Goal: Transaction & Acquisition: Purchase product/service

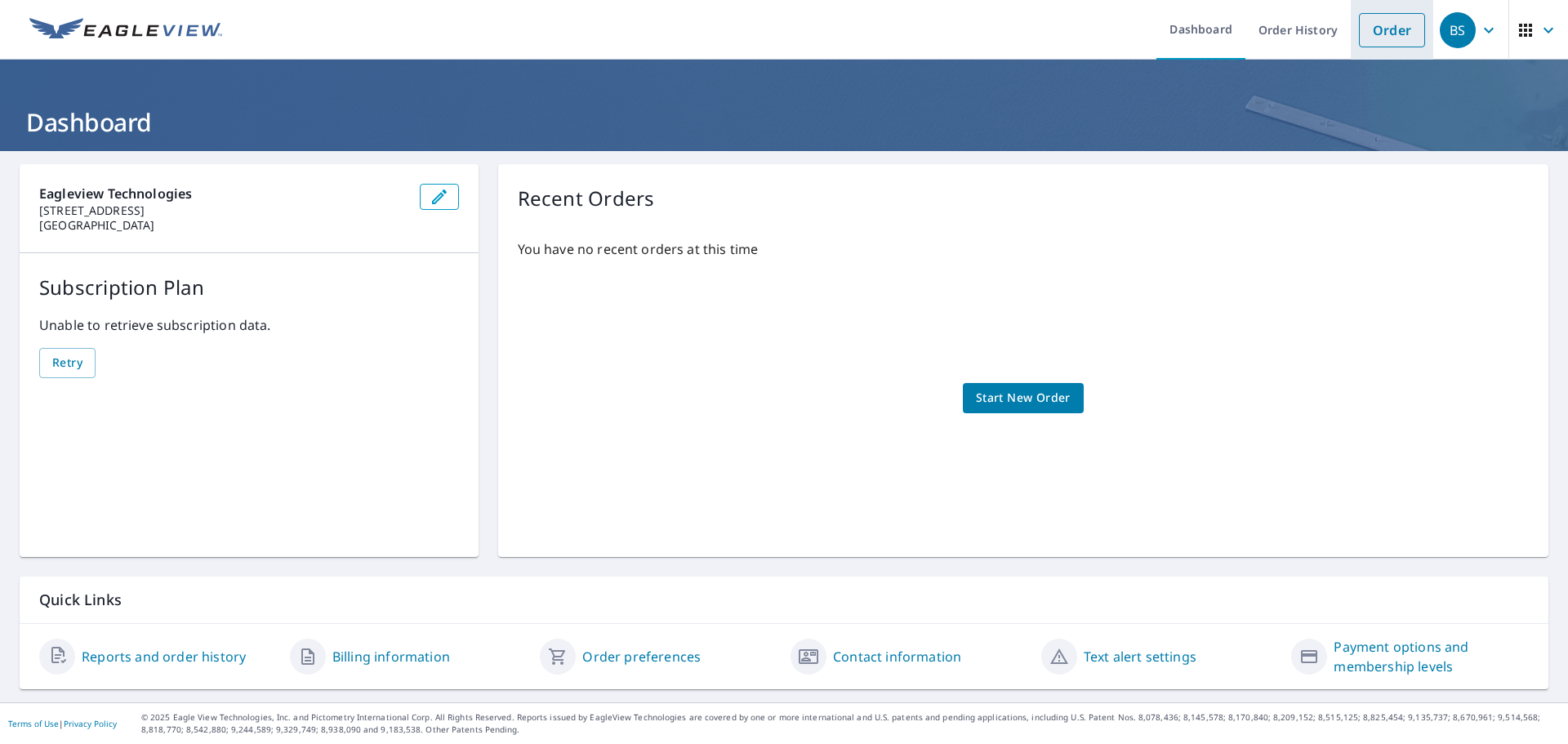
click at [1362, 39] on link "Order" at bounding box center [1393, 29] width 67 height 34
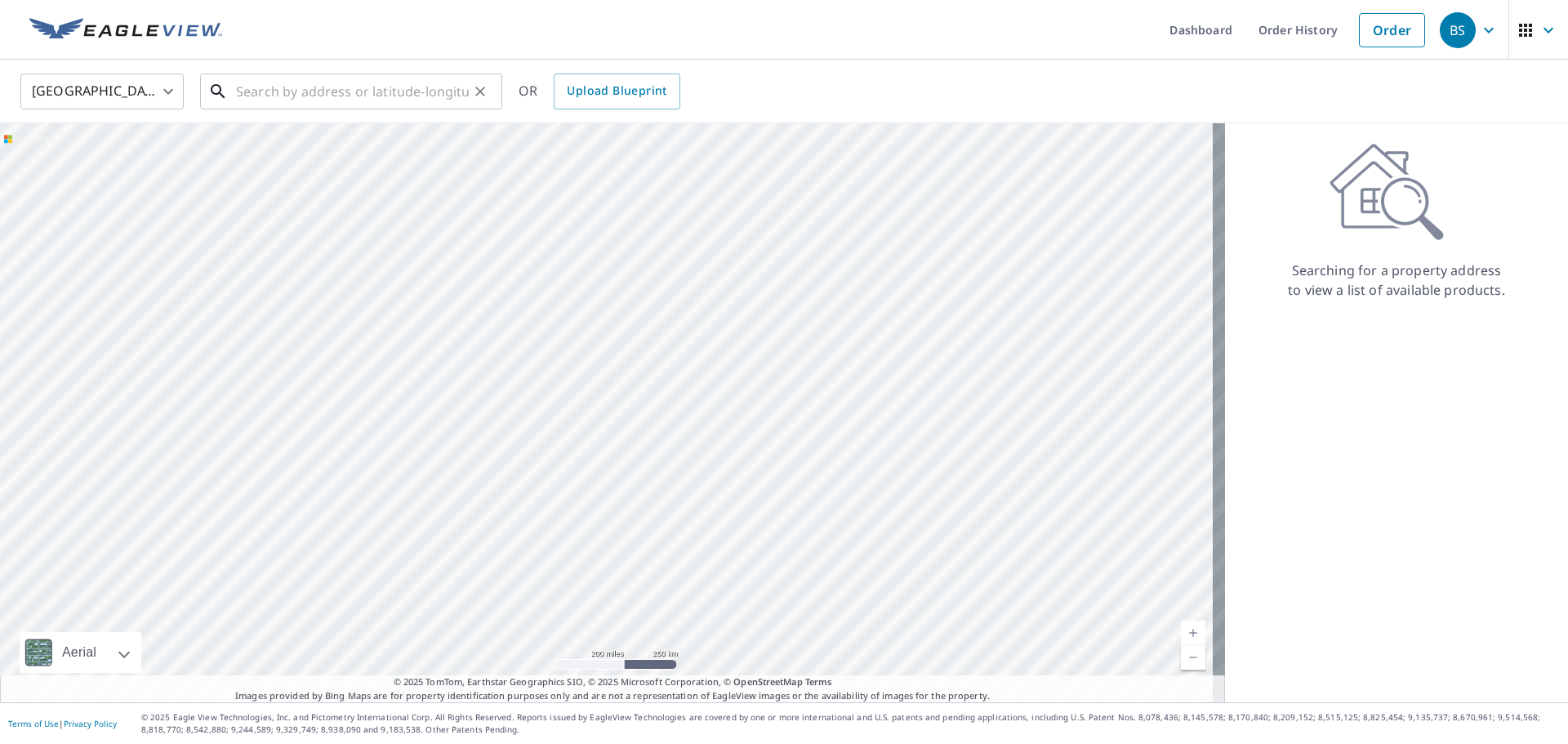
click at [341, 95] on input "text" at bounding box center [353, 91] width 233 height 46
type input "j"
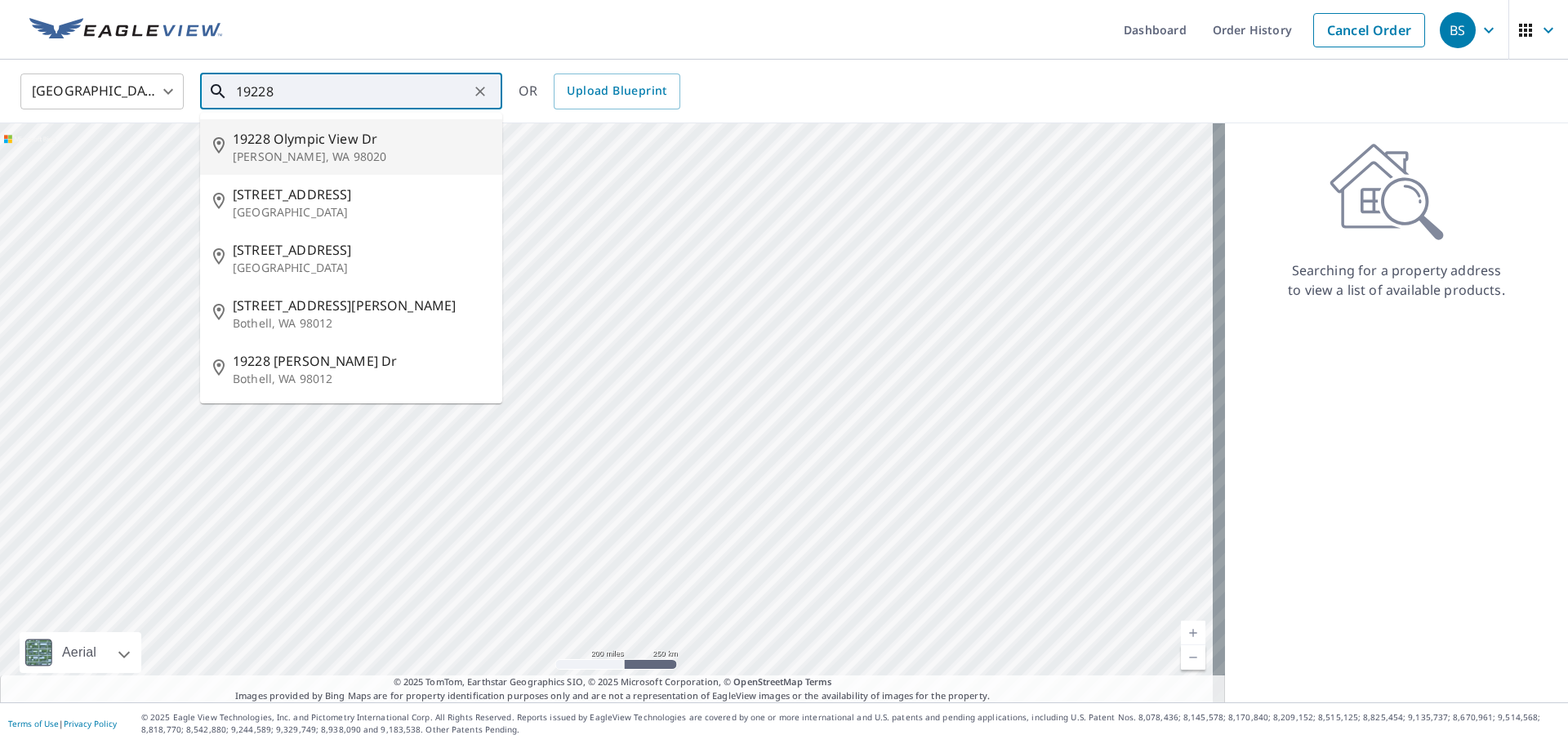
click at [370, 157] on p "[PERSON_NAME], WA 98020" at bounding box center [362, 157] width 257 height 17
type input "[STREET_ADDRESS][PERSON_NAME]"
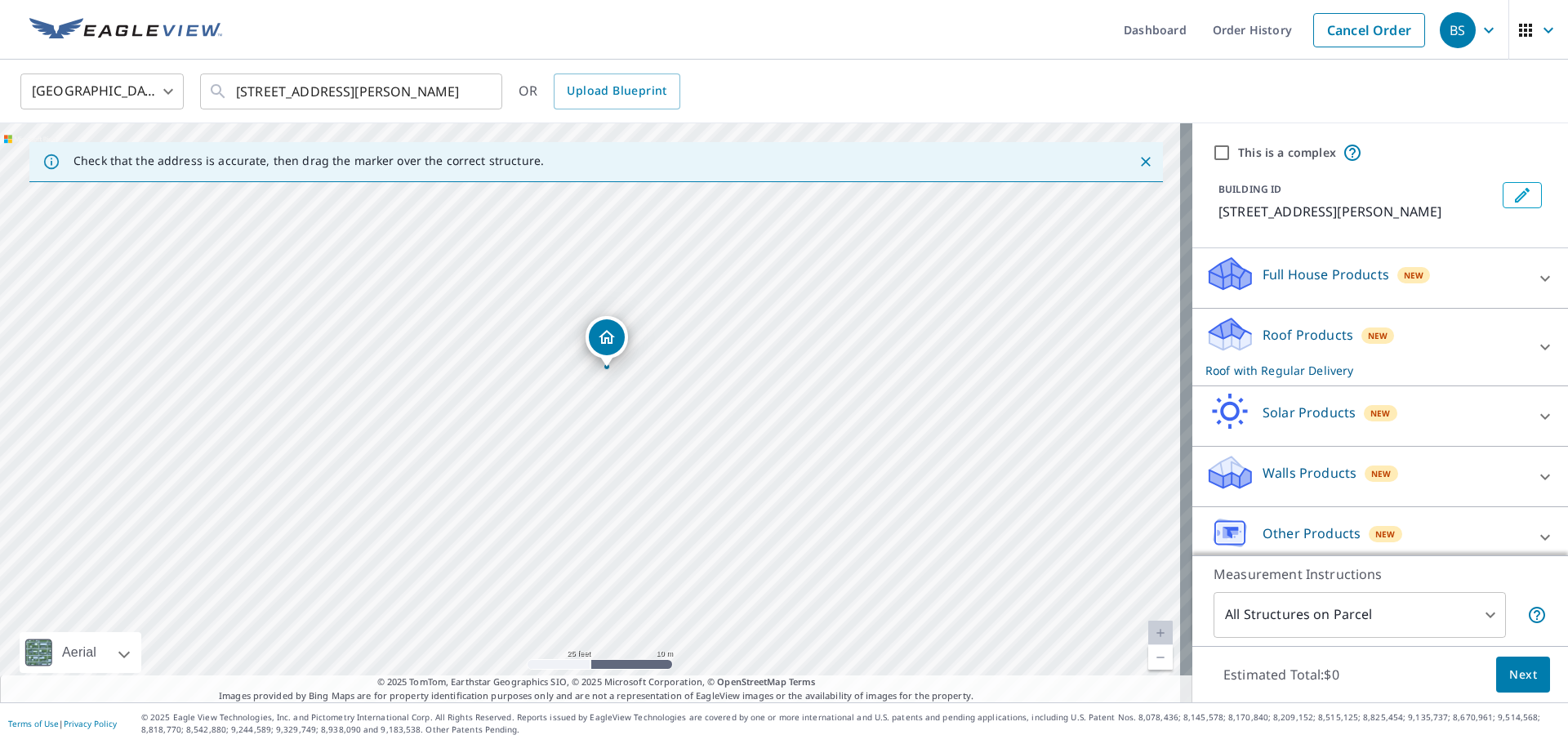
drag, startPoint x: 605, startPoint y: 415, endPoint x: 666, endPoint y: 253, distance: 173.1
click at [666, 253] on div "[STREET_ADDRESS][PERSON_NAME]" at bounding box center [596, 413] width 1193 height 579
click at [1213, 154] on input "This is a complex" at bounding box center [1222, 153] width 20 height 20
checkbox input "true"
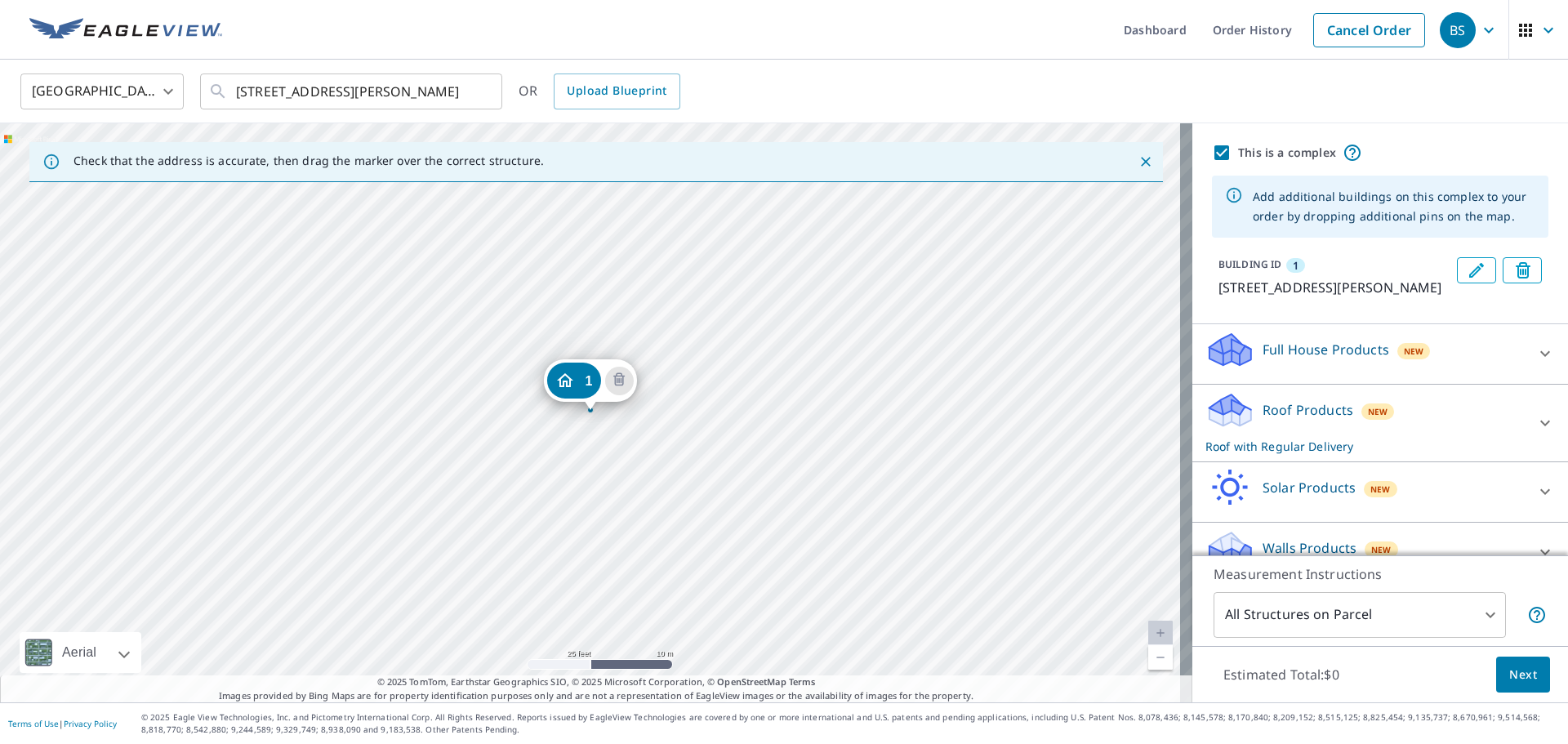
click at [1047, 429] on div "1 [STREET_ADDRESS][PERSON_NAME]" at bounding box center [596, 413] width 1193 height 579
